Goal: Information Seeking & Learning: Learn about a topic

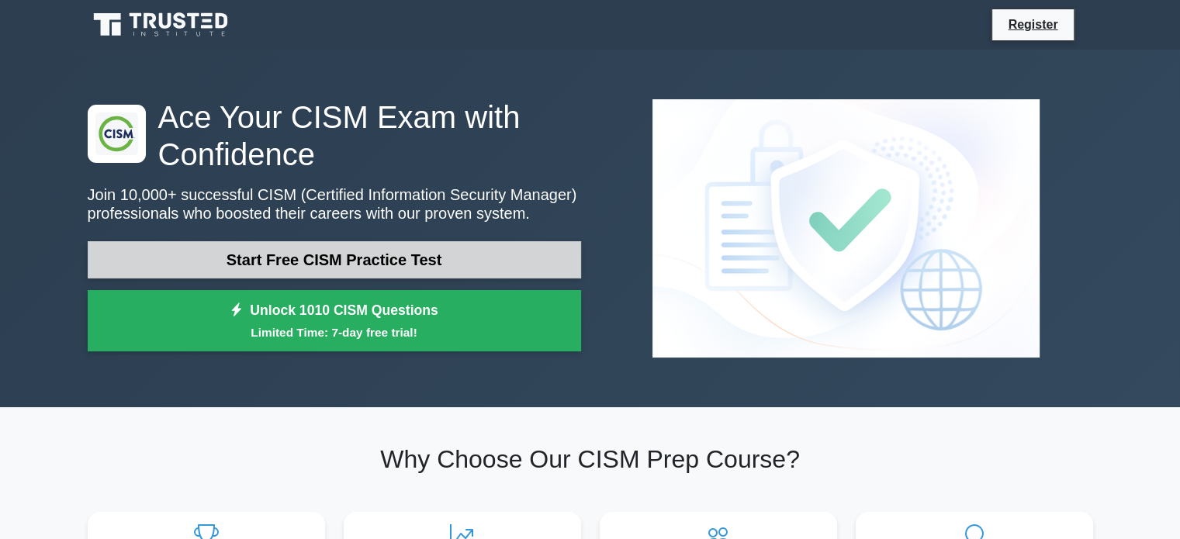
click at [326, 259] on link "Start Free CISM Practice Test" at bounding box center [334, 259] width 493 height 37
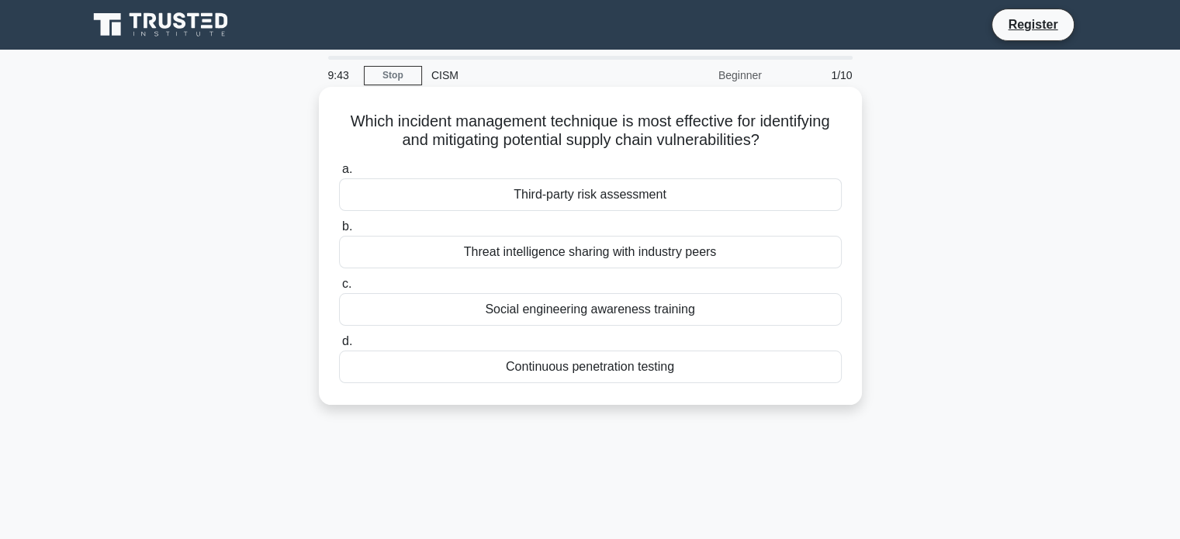
click at [571, 382] on div "Continuous penetration testing" at bounding box center [590, 367] width 503 height 33
click at [339, 347] on input "d. Continuous penetration testing" at bounding box center [339, 342] width 0 height 10
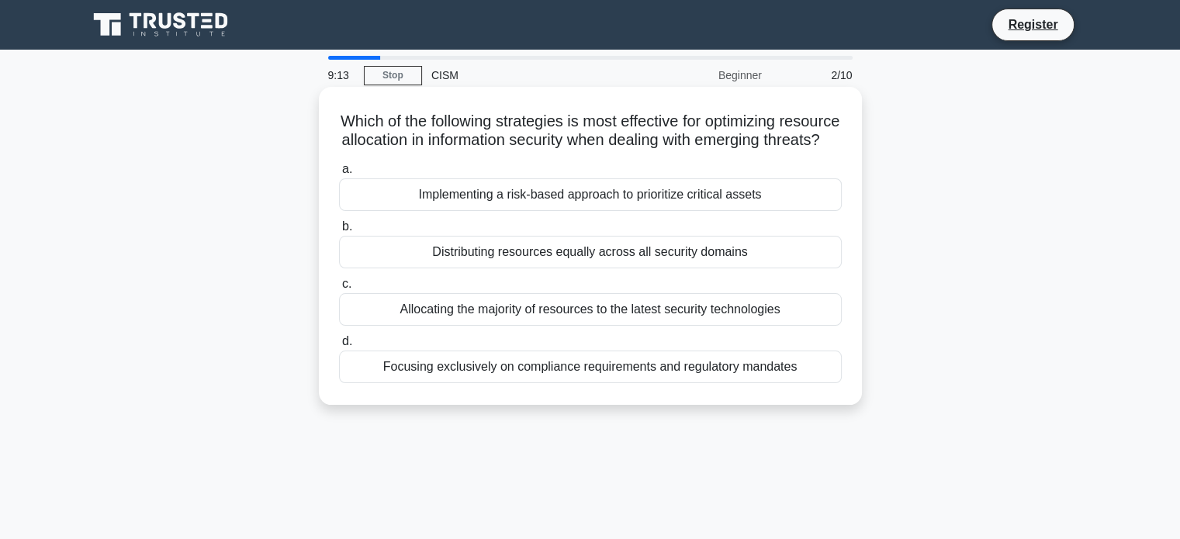
click at [689, 326] on div "Allocating the majority of resources to the latest security technologies" at bounding box center [590, 309] width 503 height 33
click at [339, 289] on input "c. Allocating the majority of resources to the latest security technologies" at bounding box center [339, 284] width 0 height 10
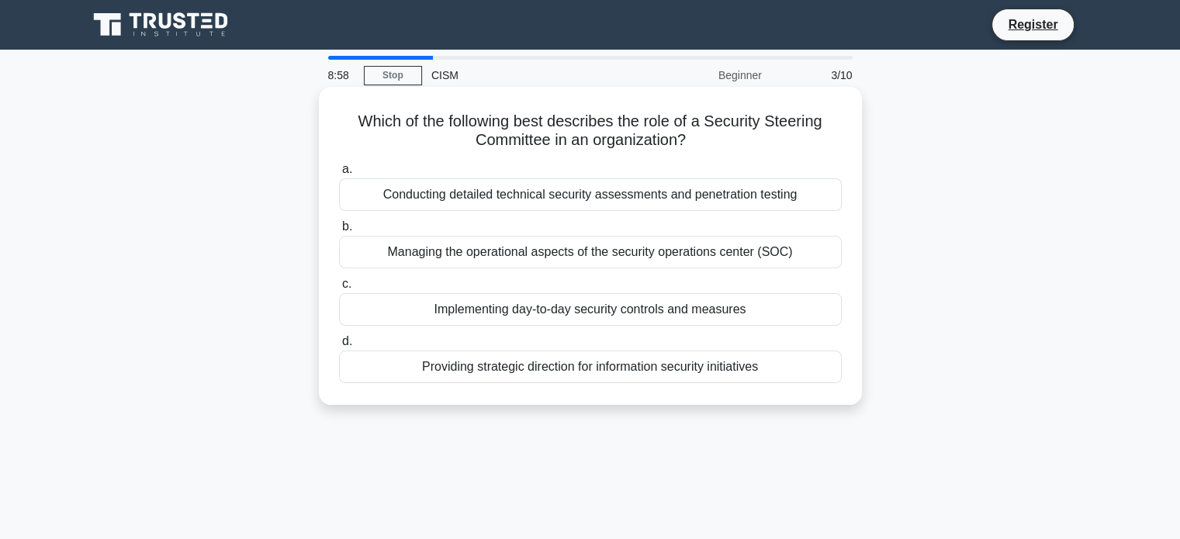
click at [704, 371] on div "Providing strategic direction for information security initiatives" at bounding box center [590, 367] width 503 height 33
click at [339, 347] on input "d. Providing strategic direction for information security initiatives" at bounding box center [339, 342] width 0 height 10
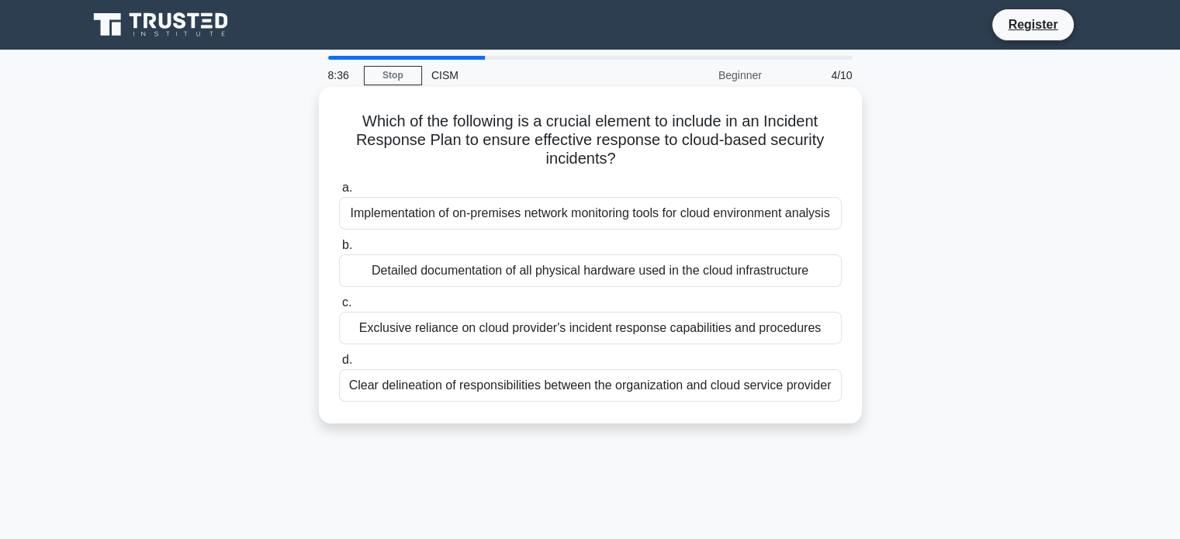
click at [599, 388] on div "Clear delineation of responsibilities between the organization and cloud servic…" at bounding box center [590, 385] width 503 height 33
click at [339, 365] on input "d. Clear delineation of responsibilities between the organization and cloud ser…" at bounding box center [339, 360] width 0 height 10
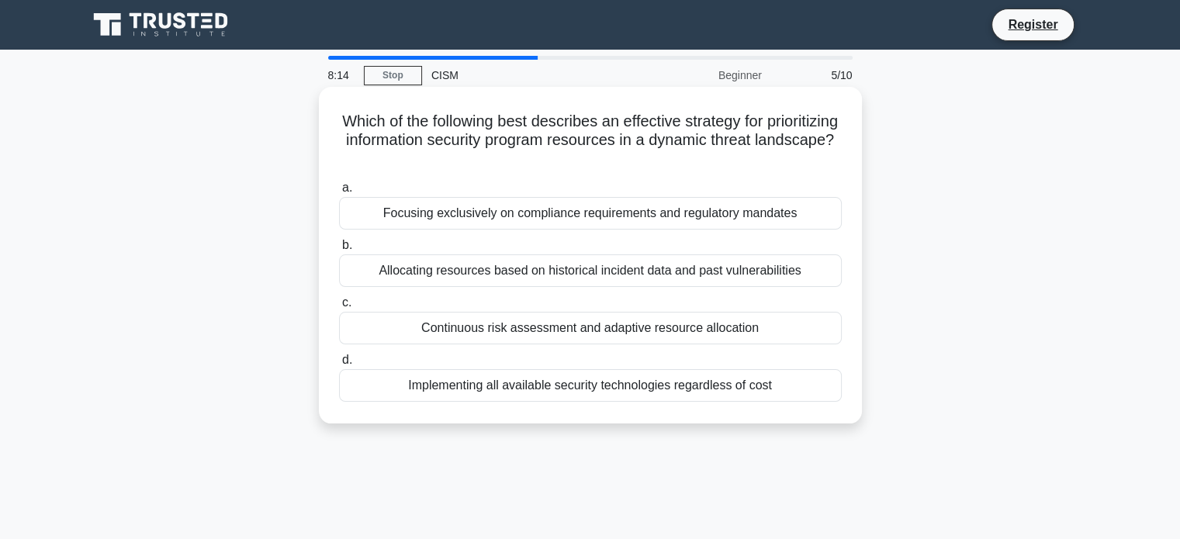
click at [662, 323] on div "Continuous risk assessment and adaptive resource allocation" at bounding box center [590, 328] width 503 height 33
click at [339, 308] on input "c. Continuous risk assessment and adaptive resource allocation" at bounding box center [339, 303] width 0 height 10
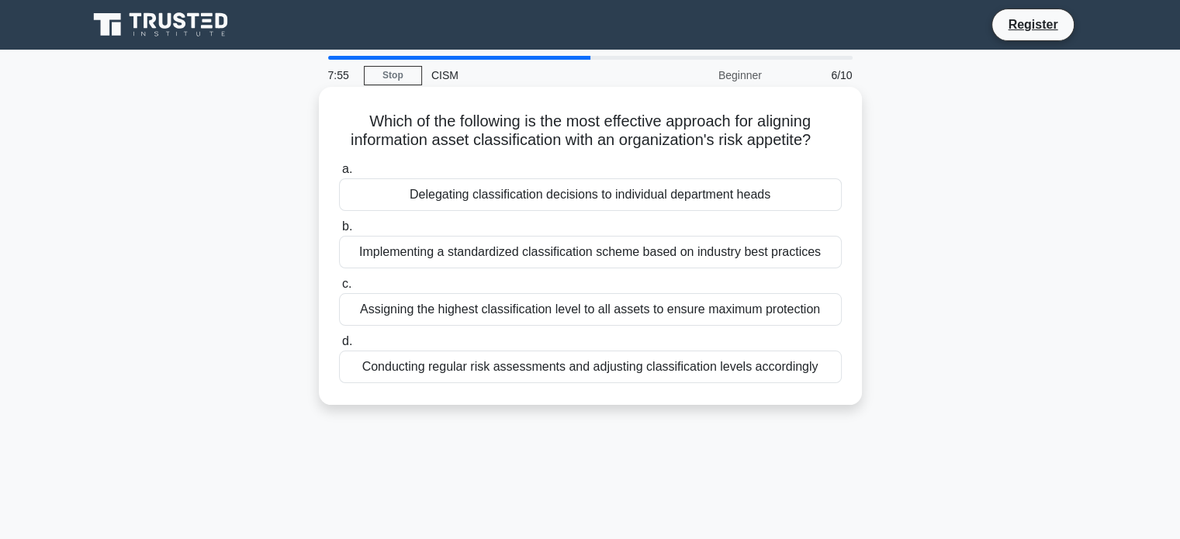
click at [612, 308] on div "Assigning the highest classification level to all assets to ensure maximum prot…" at bounding box center [590, 309] width 503 height 33
click at [339, 289] on input "c. Assigning the highest classification level to all assets to ensure maximum p…" at bounding box center [339, 284] width 0 height 10
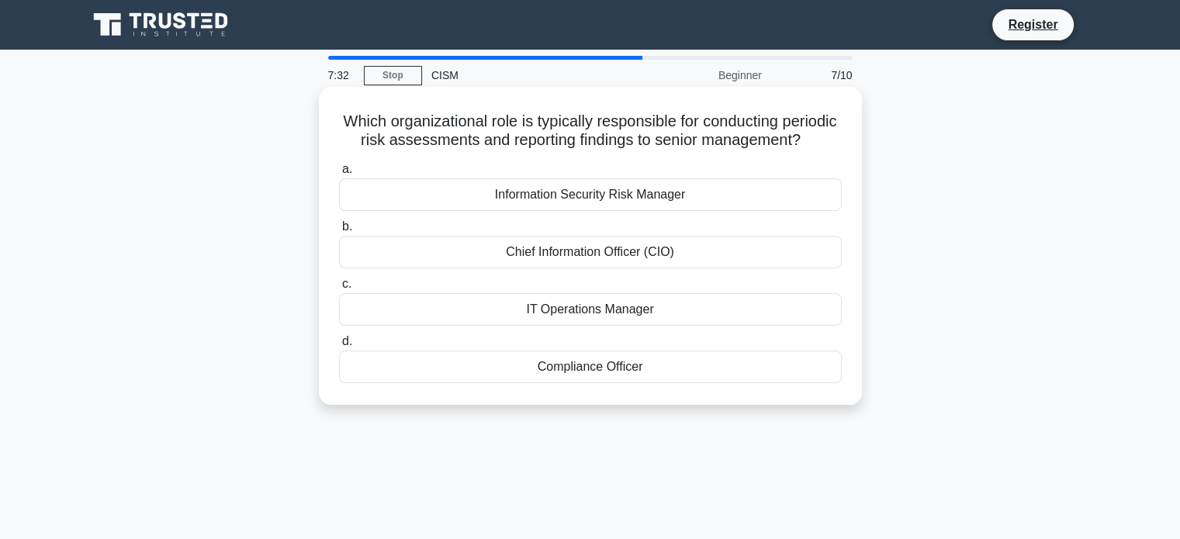
click at [555, 211] on div "Information Security Risk Manager" at bounding box center [590, 194] width 503 height 33
click at [339, 175] on input "a. Information Security Risk Manager" at bounding box center [339, 169] width 0 height 10
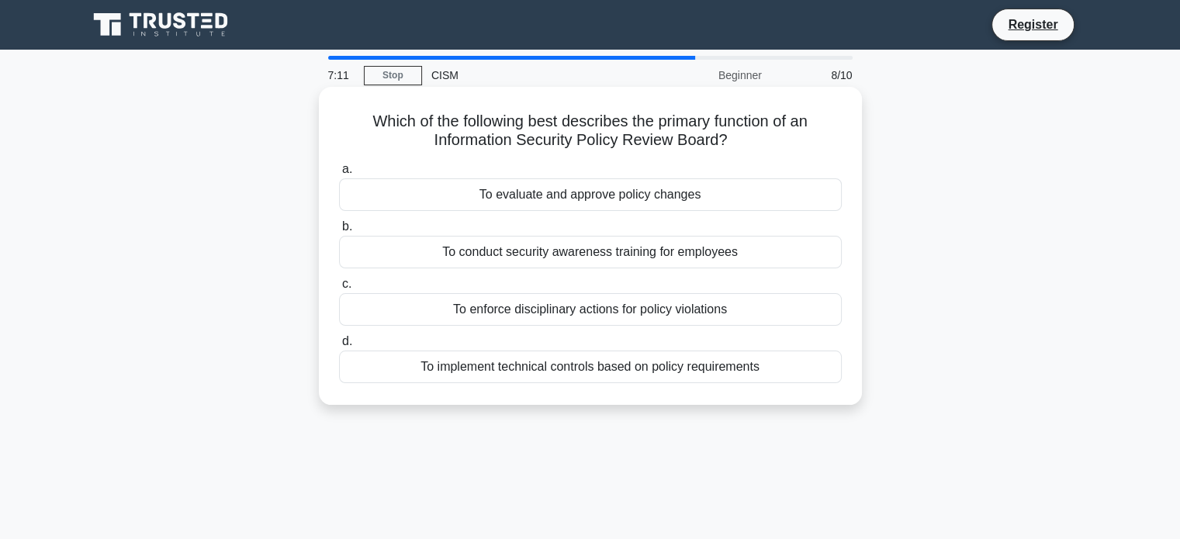
click at [639, 253] on div "To conduct security awareness training for employees" at bounding box center [590, 252] width 503 height 33
click at [339, 232] on input "b. To conduct security awareness training for employees" at bounding box center [339, 227] width 0 height 10
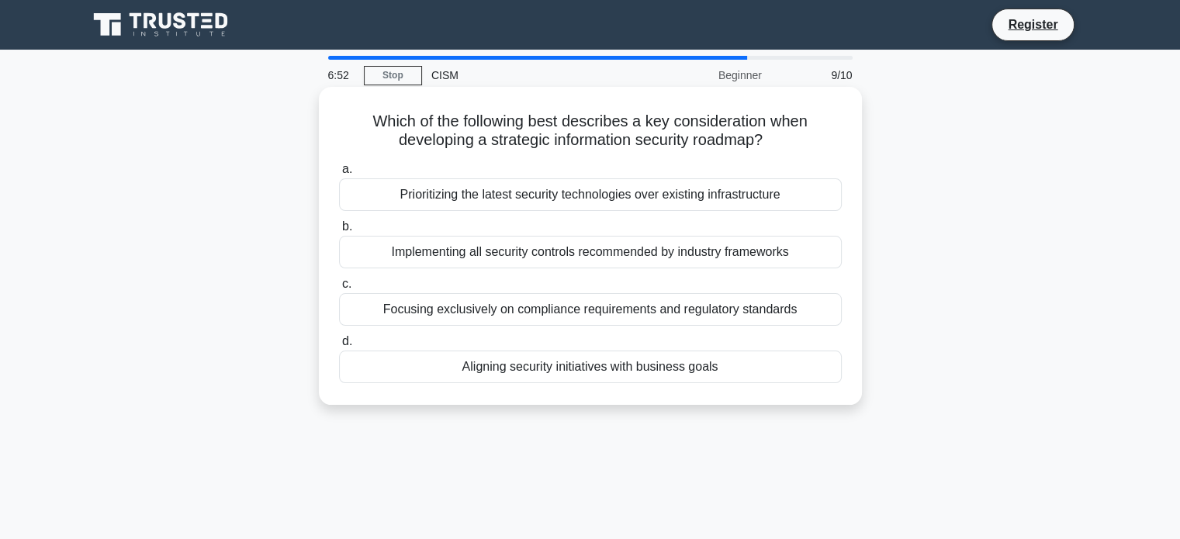
click at [651, 368] on div "Aligning security initiatives with business goals" at bounding box center [590, 367] width 503 height 33
click at [339, 347] on input "d. Aligning security initiatives with business goals" at bounding box center [339, 342] width 0 height 10
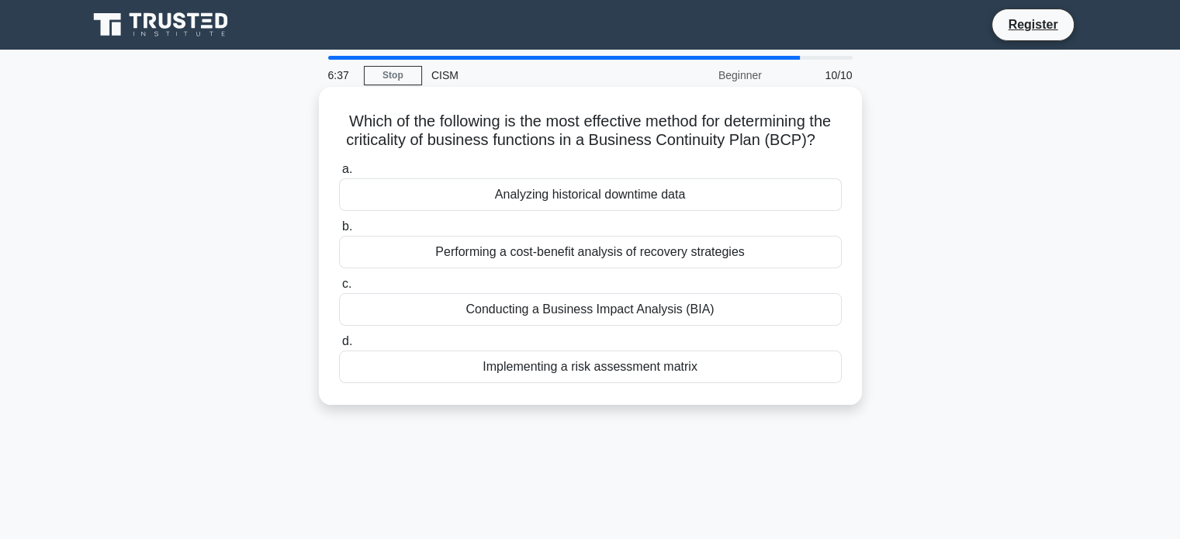
click at [659, 326] on div "Conducting a Business Impact Analysis (BIA)" at bounding box center [590, 309] width 503 height 33
click at [339, 289] on input "c. Conducting a Business Impact Analysis (BIA)" at bounding box center [339, 284] width 0 height 10
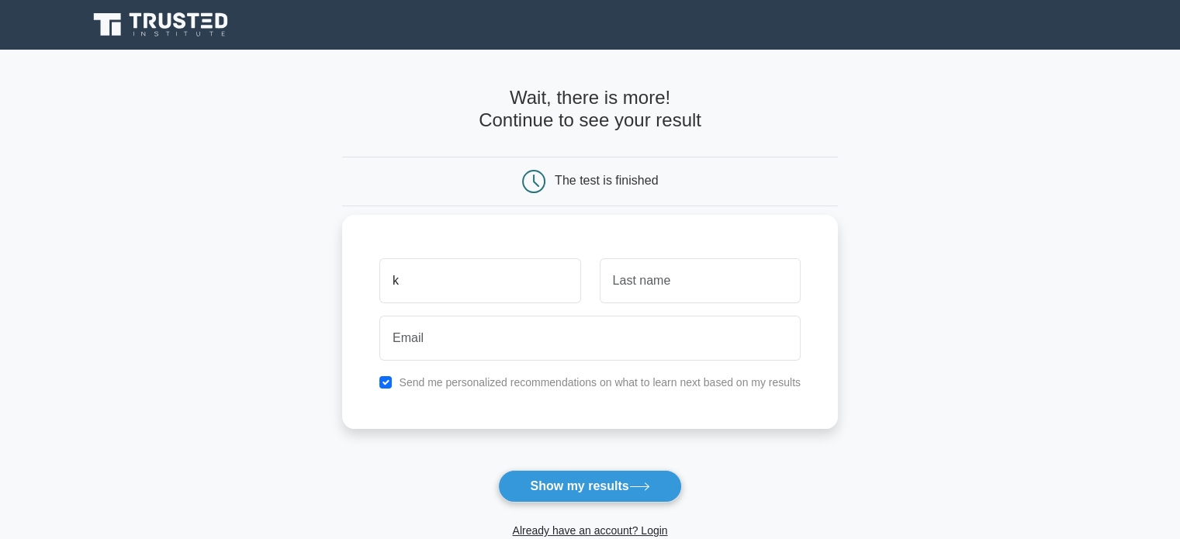
type input "k"
type input "dur"
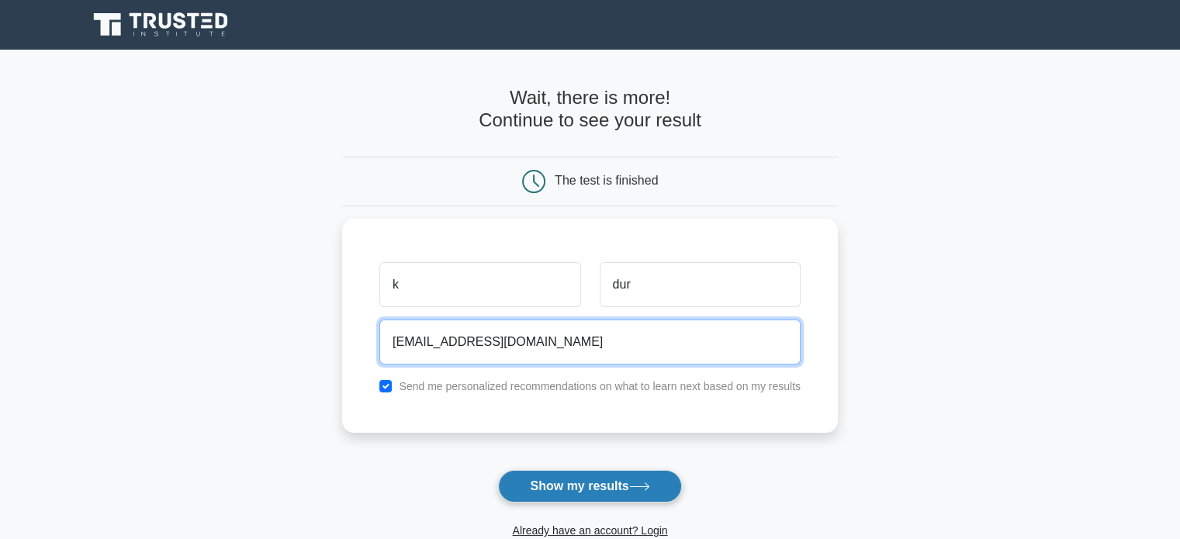
type input "kdu@hotmail.com"
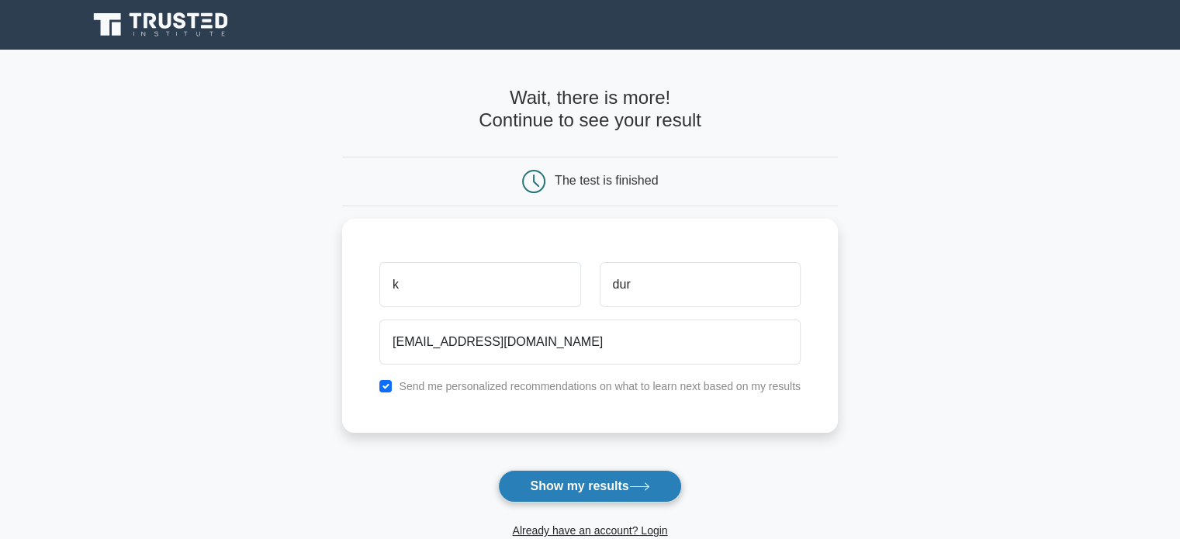
click at [589, 489] on button "Show my results" at bounding box center [589, 486] width 183 height 33
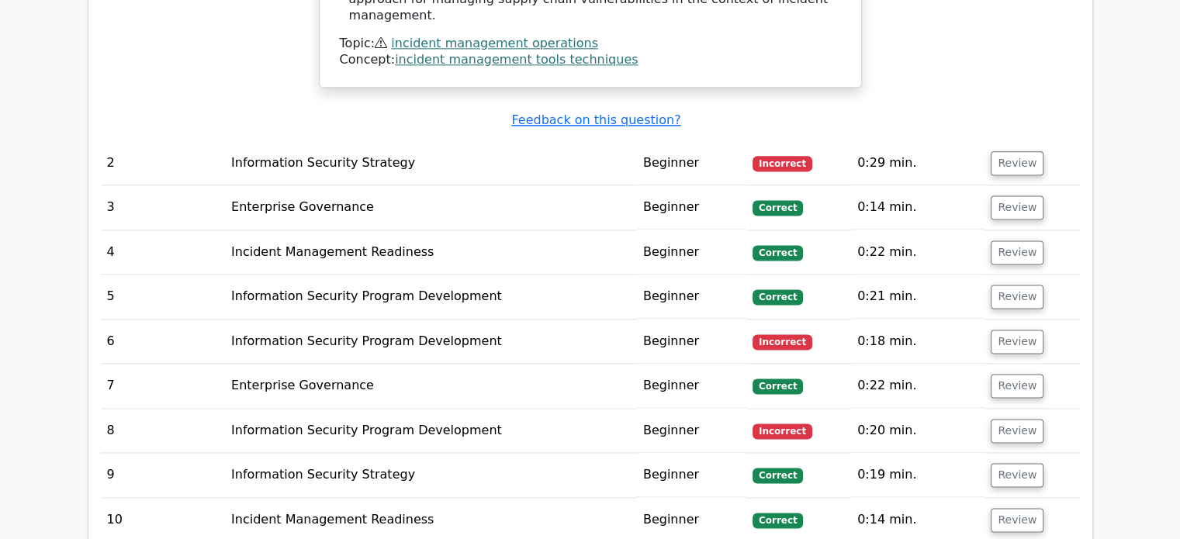
scroll to position [2017, 0]
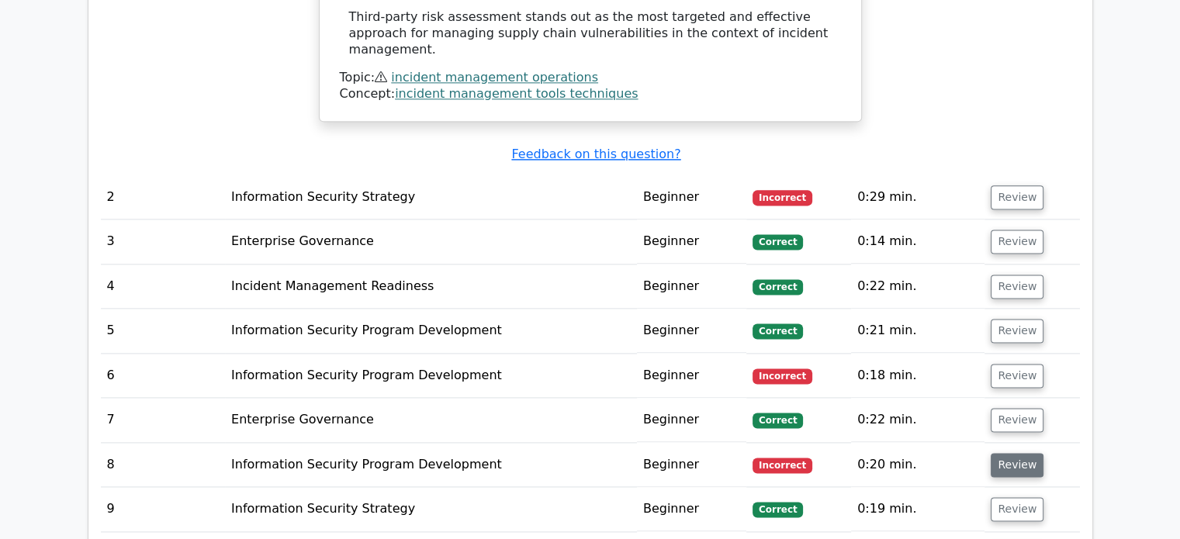
click at [1008, 453] on button "Review" at bounding box center [1017, 465] width 53 height 24
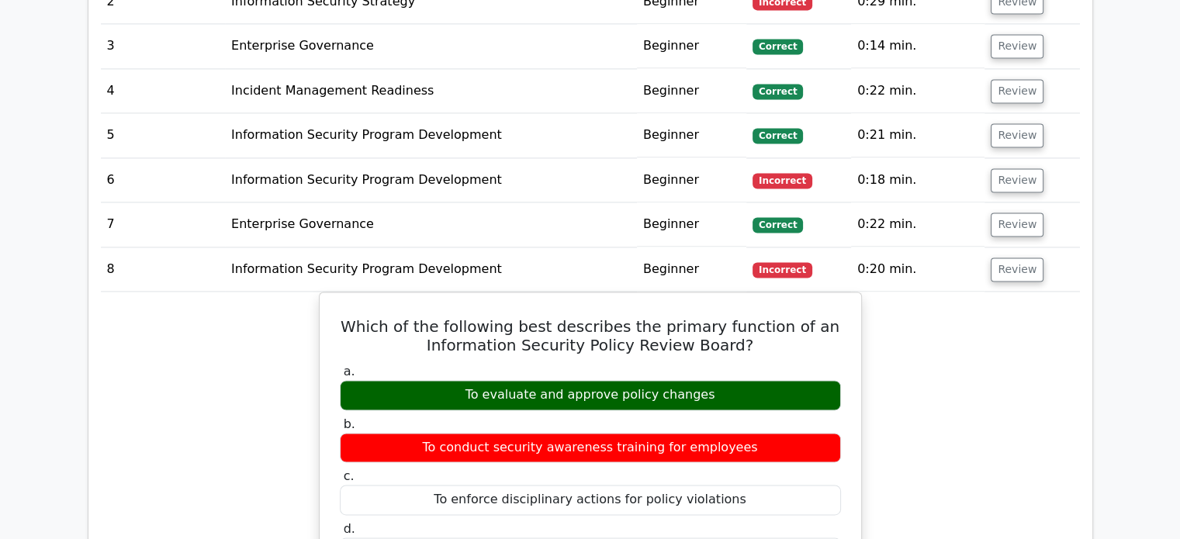
scroll to position [2250, 0]
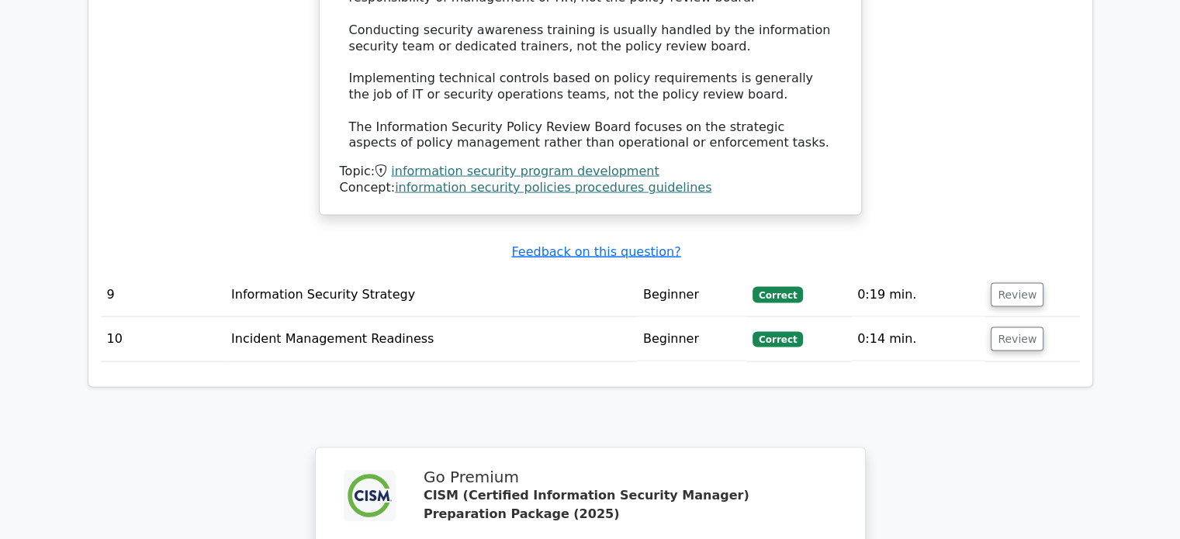
scroll to position [3103, 0]
